Goal: Transaction & Acquisition: Purchase product/service

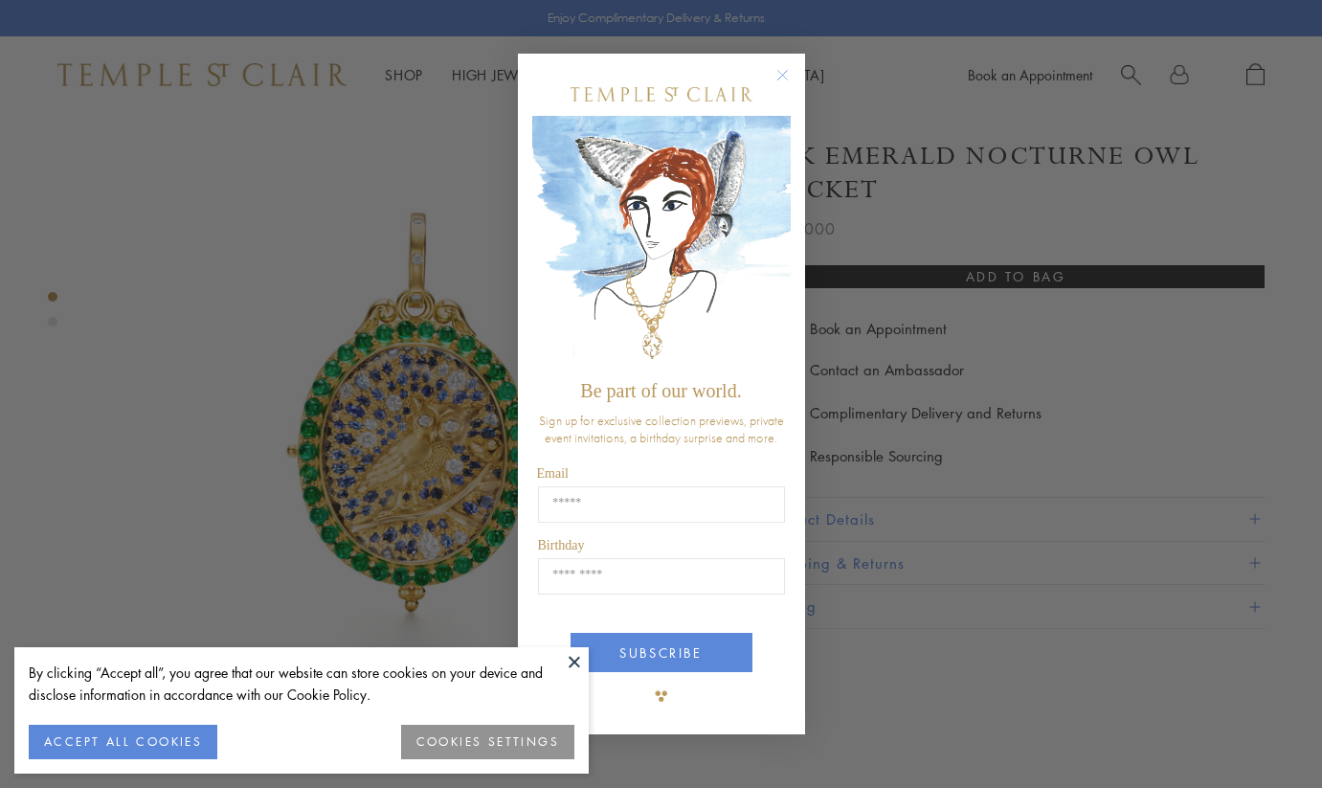
click at [405, 378] on div "Close dialog Be part of our world. Sign up for exclusive collection previews, p…" at bounding box center [661, 394] width 1322 height 788
click at [777, 76] on circle "Close dialog" at bounding box center [781, 74] width 23 height 23
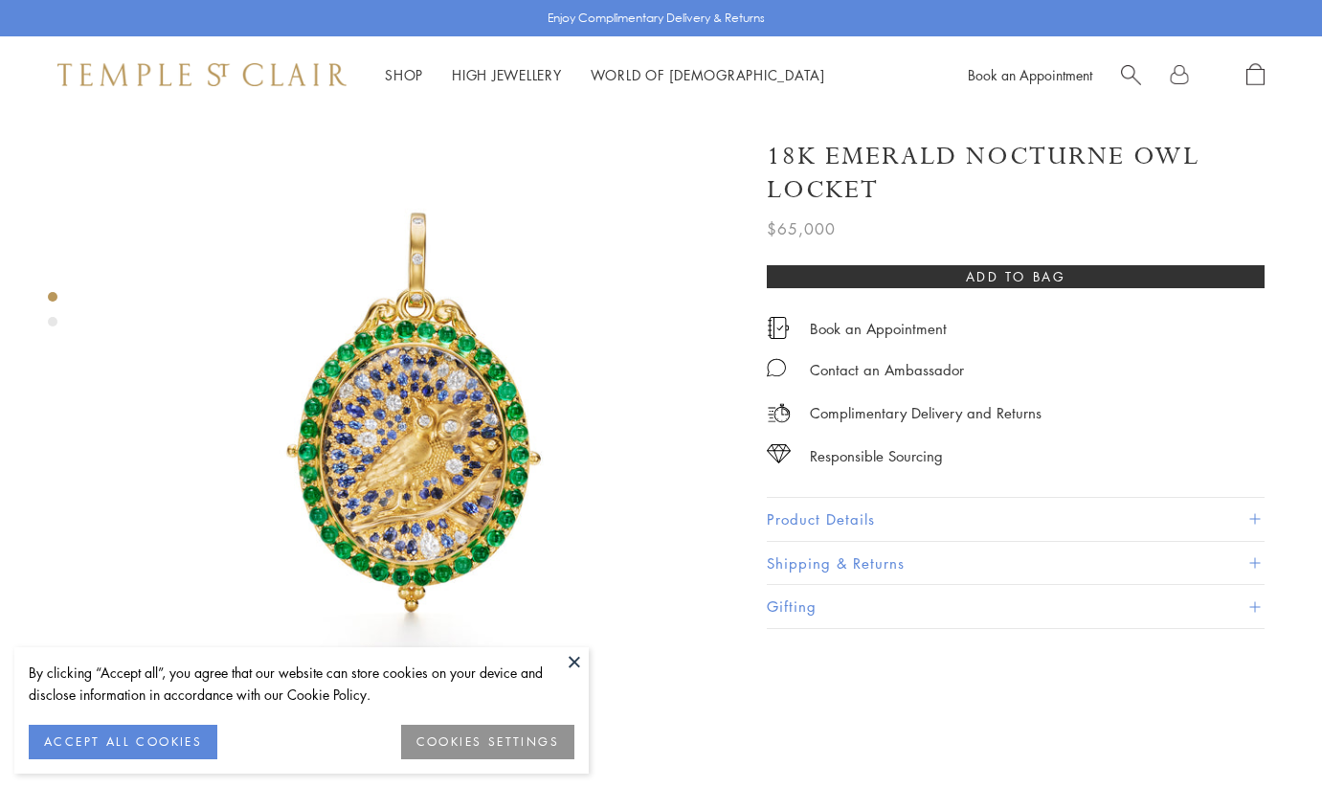
click at [570, 659] on button at bounding box center [574, 661] width 29 height 29
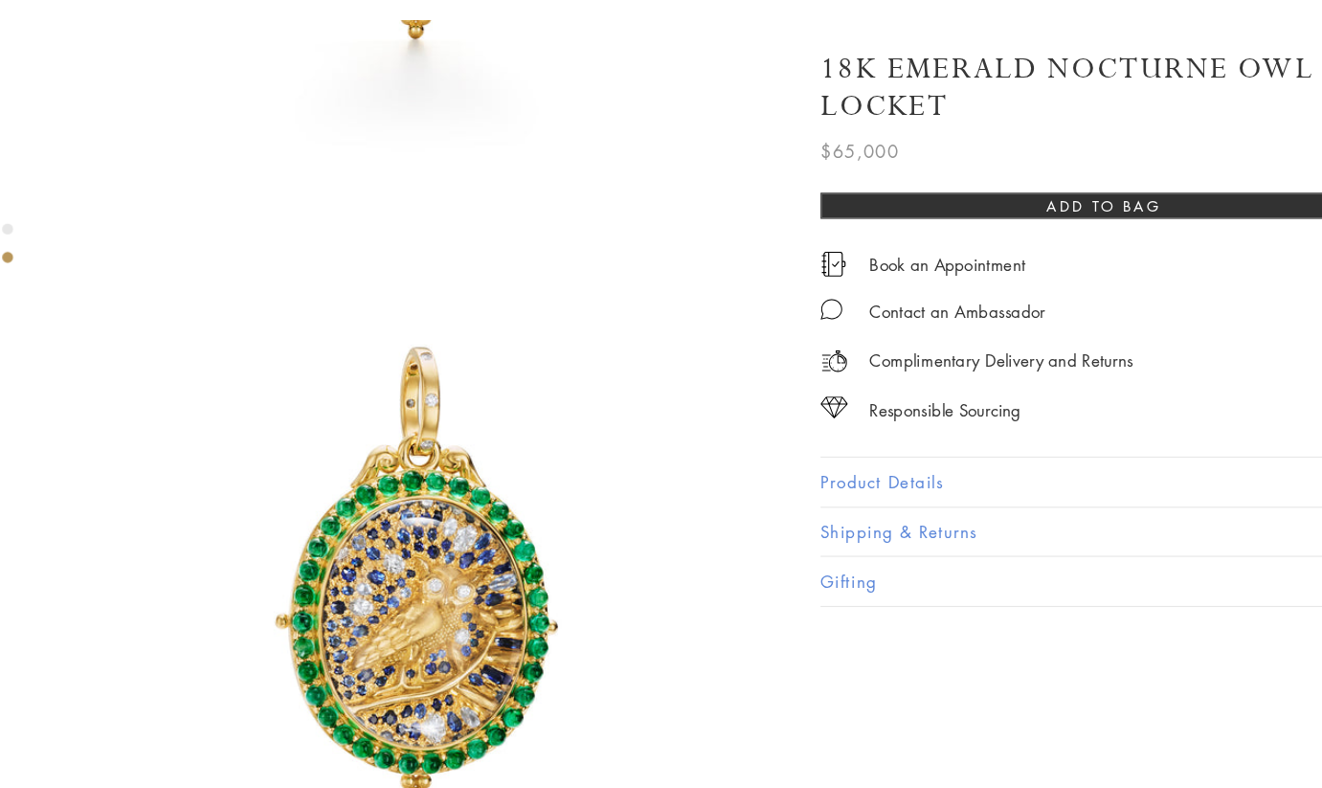
scroll to position [851, 0]
